Goal: Navigation & Orientation: Find specific page/section

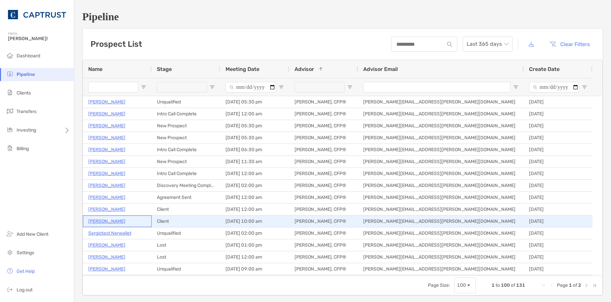
click at [105, 223] on p "[PERSON_NAME]" at bounding box center [106, 221] width 37 height 8
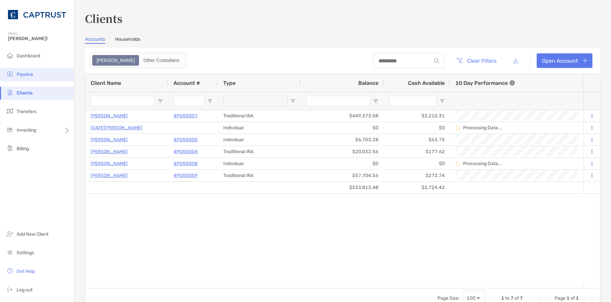
click at [25, 77] on li "Pipeline" at bounding box center [37, 74] width 74 height 13
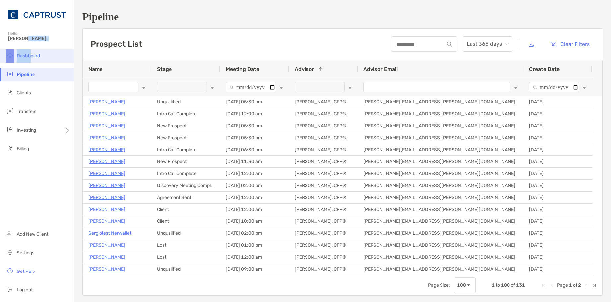
click at [30, 50] on div "Pipeline Hello, Justin! Dashboard Pipeline Clients Transfers Investing Billing …" at bounding box center [37, 151] width 74 height 302
drag, startPoint x: 28, startPoint y: 51, endPoint x: 30, endPoint y: 55, distance: 4.6
click at [30, 55] on span "Dashboard" at bounding box center [29, 56] width 24 height 6
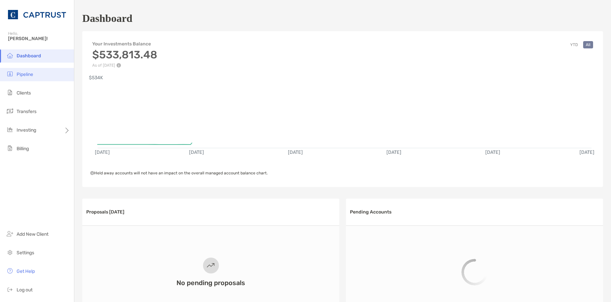
click at [37, 73] on li "Pipeline" at bounding box center [37, 74] width 74 height 13
